Goal: Task Accomplishment & Management: Use online tool/utility

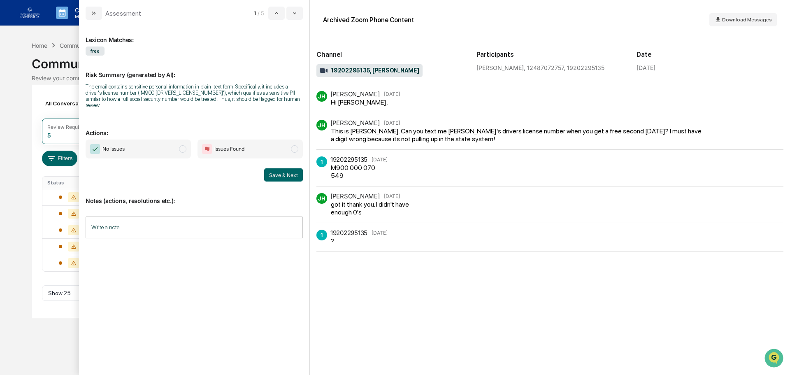
click at [269, 227] on input "Write a note..." at bounding box center [194, 227] width 217 height 22
click at [200, 253] on div "*" at bounding box center [194, 255] width 216 height 41
click at [289, 290] on button "Save" at bounding box center [292, 294] width 22 height 13
click at [158, 142] on span "No Issues" at bounding box center [138, 148] width 105 height 19
click at [276, 168] on button "Save & Next" at bounding box center [283, 174] width 39 height 13
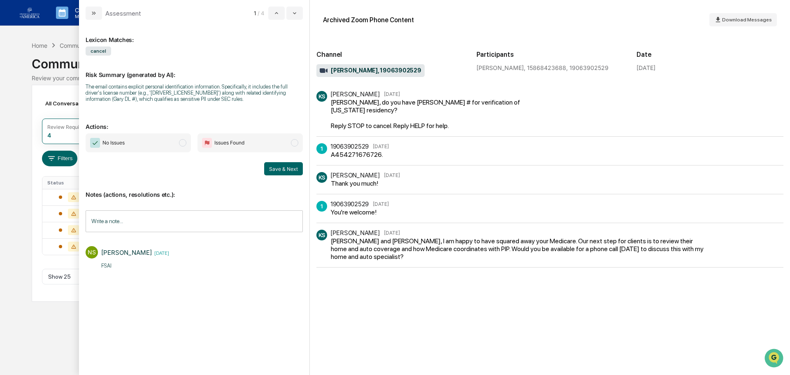
click at [141, 148] on span "No Issues" at bounding box center [138, 142] width 105 height 19
click at [288, 167] on button "Save & Next" at bounding box center [283, 168] width 39 height 13
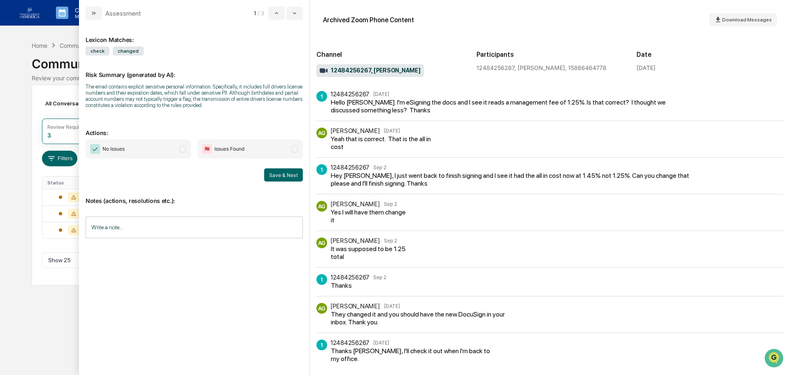
scroll to position [8, 0]
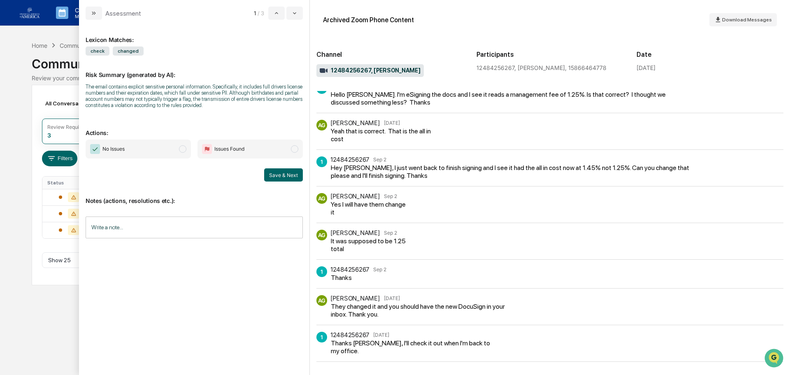
click at [182, 152] on span "modal" at bounding box center [182, 148] width 7 height 7
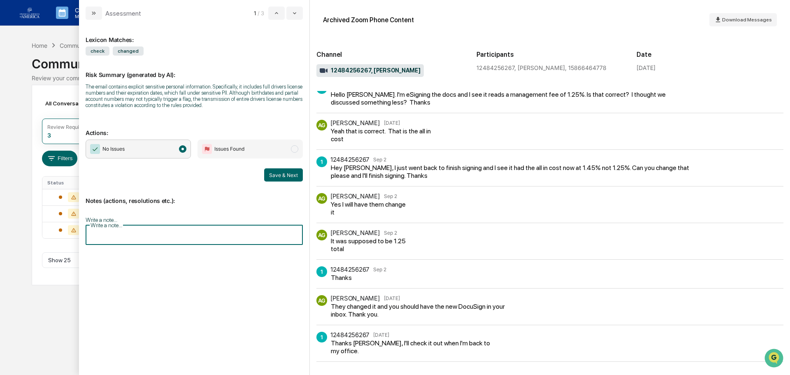
click at [195, 232] on input "Write a note..." at bounding box center [194, 234] width 217 height 22
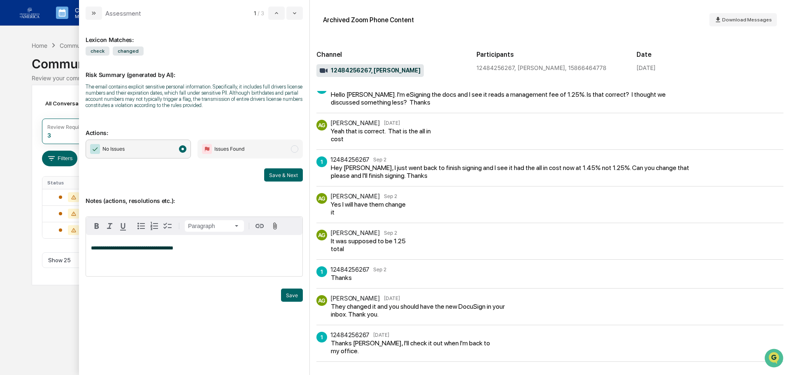
click at [291, 300] on button "Save" at bounding box center [292, 294] width 22 height 13
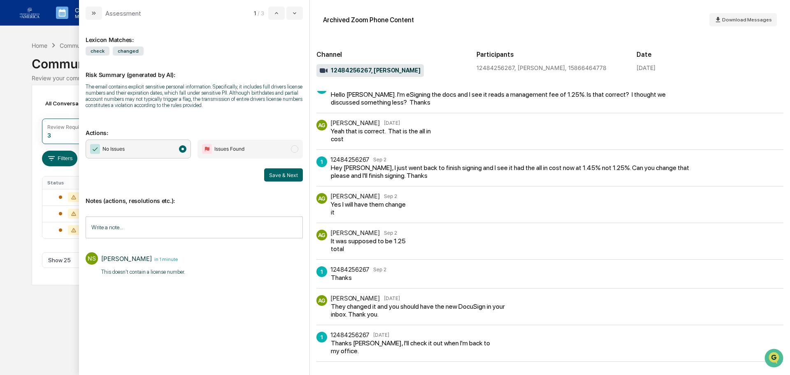
click at [281, 172] on button "Save & Next" at bounding box center [283, 174] width 39 height 13
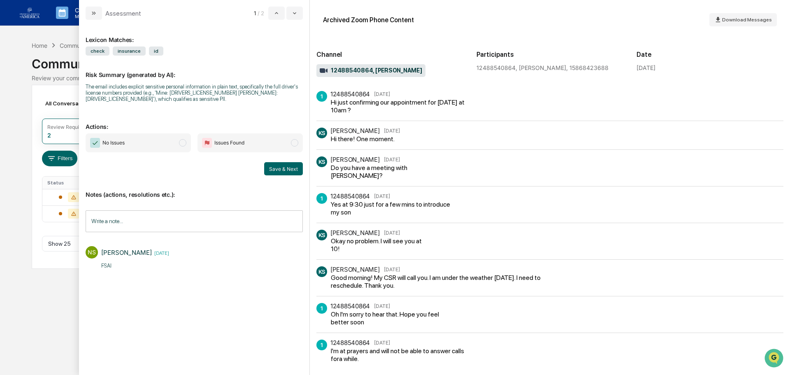
click at [166, 141] on span "No Issues" at bounding box center [138, 142] width 105 height 19
click at [281, 171] on button "Save & Next" at bounding box center [283, 168] width 39 height 13
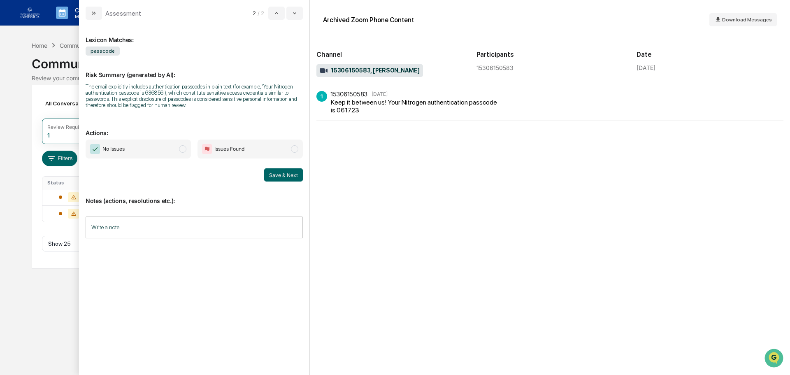
click at [164, 150] on span "No Issues" at bounding box center [138, 148] width 105 height 19
click at [285, 179] on button "Save & Next" at bounding box center [283, 174] width 39 height 13
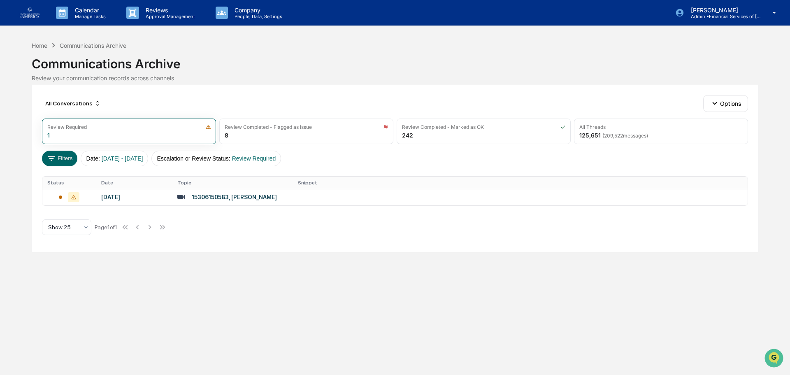
click at [157, 17] on p "Approval Management" at bounding box center [169, 17] width 60 height 6
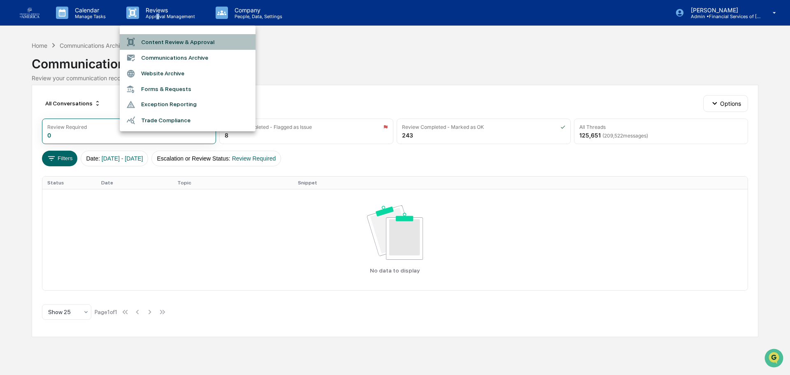
click at [171, 39] on li "Content Review & Approval" at bounding box center [188, 42] width 136 height 16
